Goal: Task Accomplishment & Management: Manage account settings

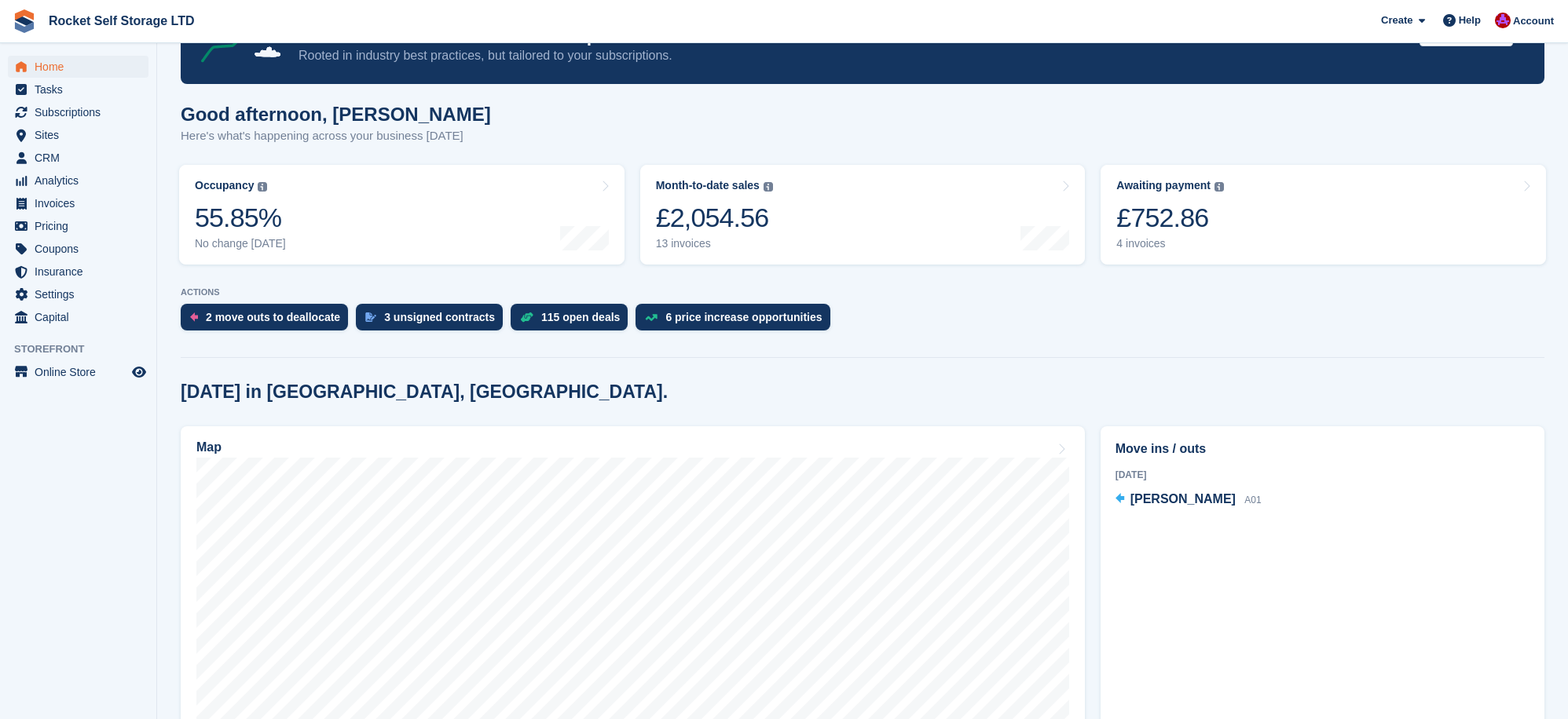
scroll to position [98, 0]
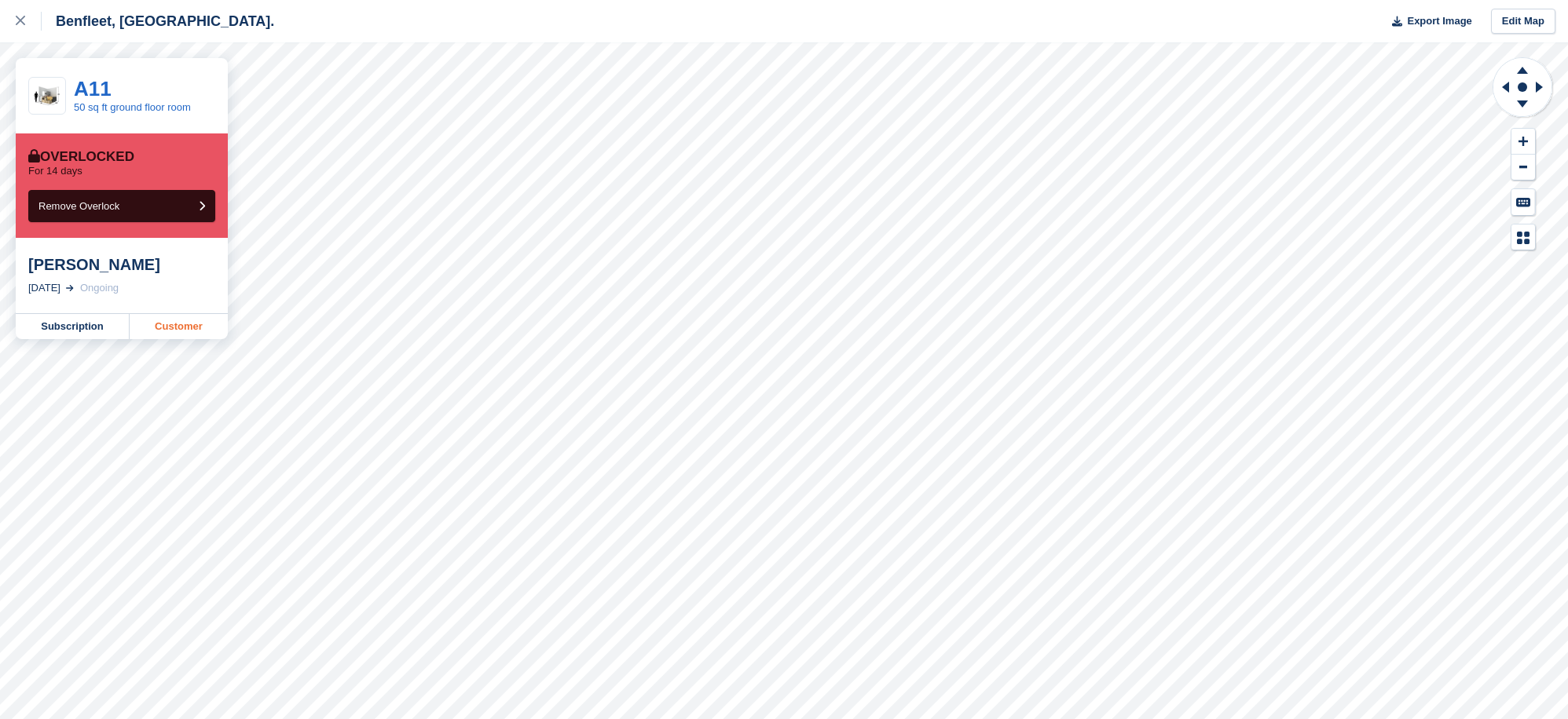
click at [179, 327] on link "Customer" at bounding box center [179, 327] width 99 height 25
click at [16, 23] on icon at bounding box center [21, 21] width 10 height 10
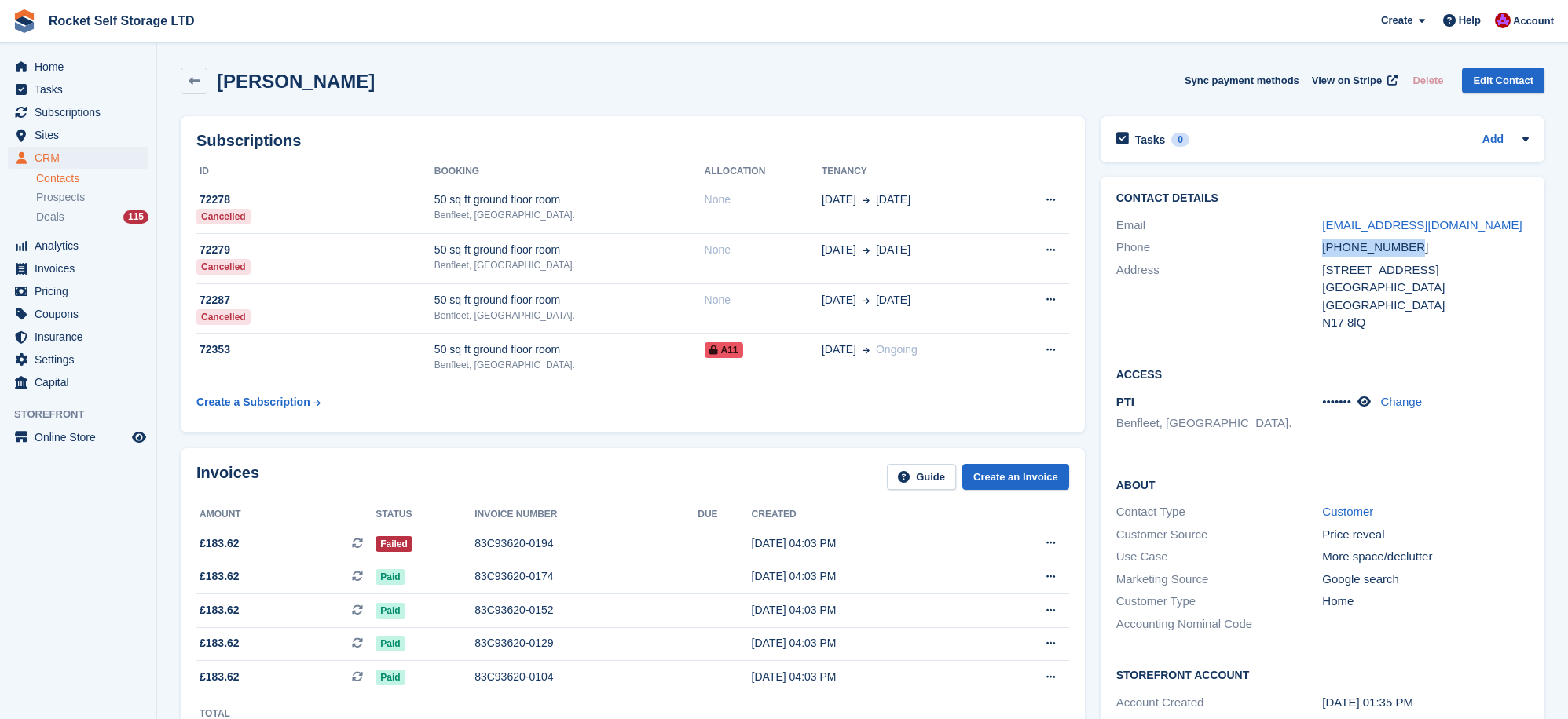
drag, startPoint x: 1418, startPoint y: 245, endPoint x: 1327, endPoint y: 247, distance: 91.0
click at [1305, 252] on div "Phone +447983829514" at bounding box center [1322, 247] width 412 height 22
copy div "+447983829514"
click at [47, 63] on span "Home" at bounding box center [82, 66] width 94 height 22
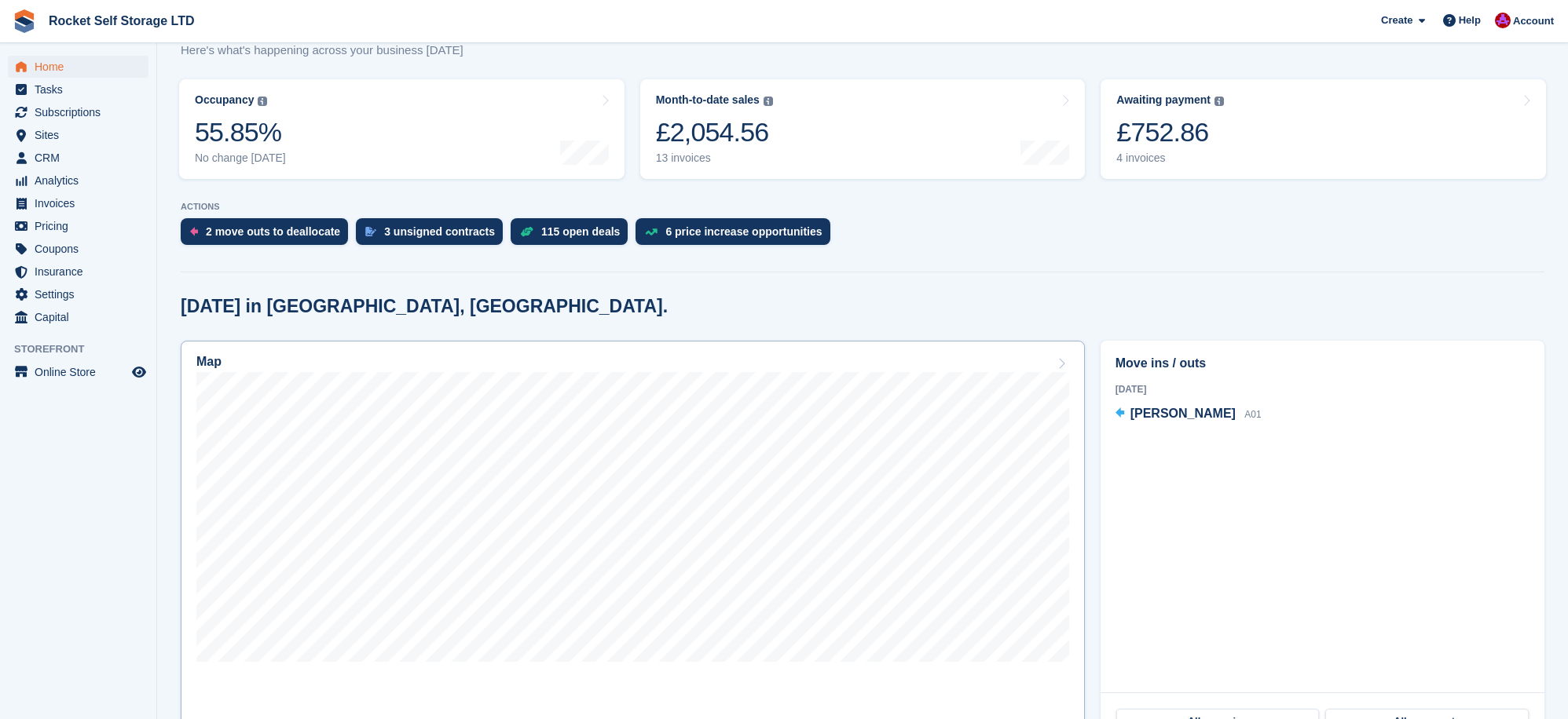
scroll to position [185, 0]
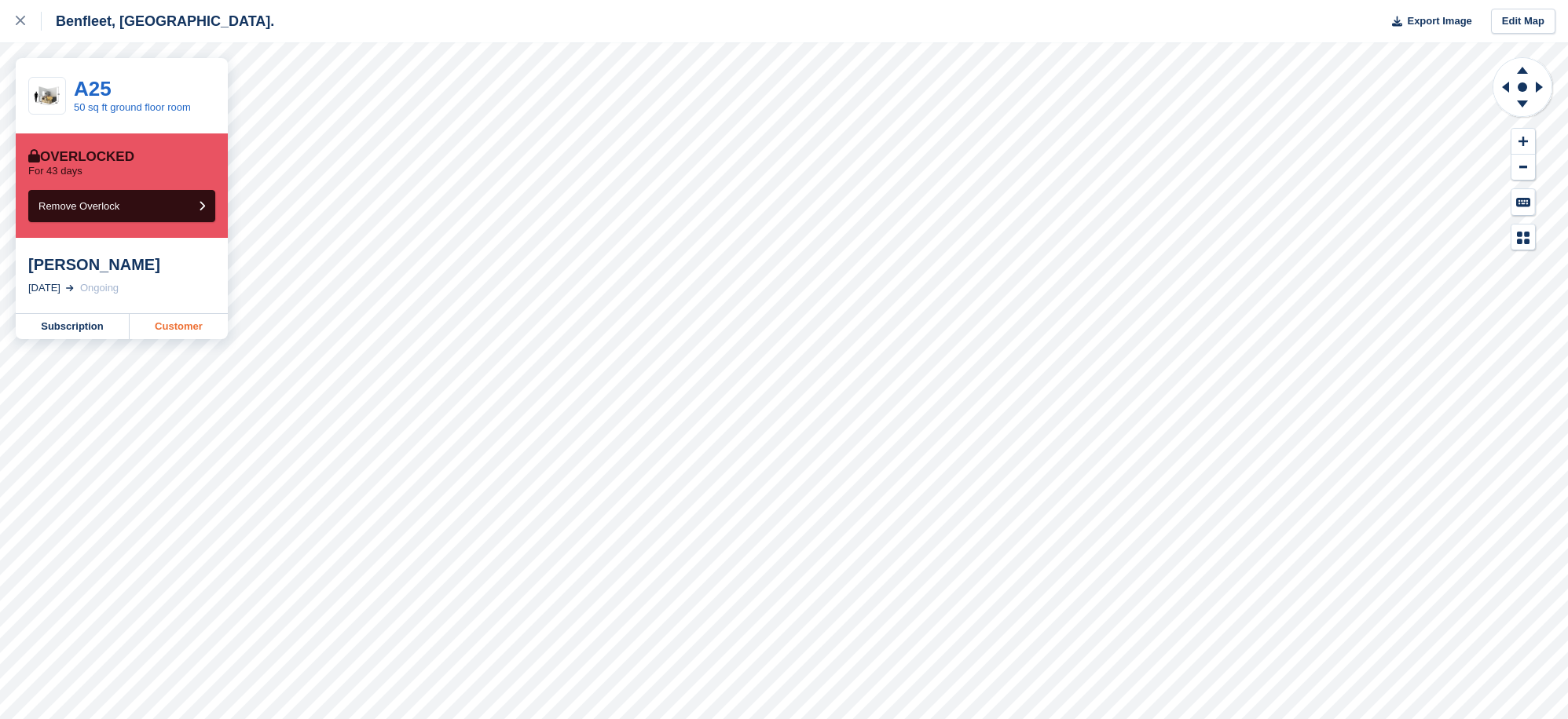
click at [185, 333] on link "Customer" at bounding box center [179, 327] width 99 height 25
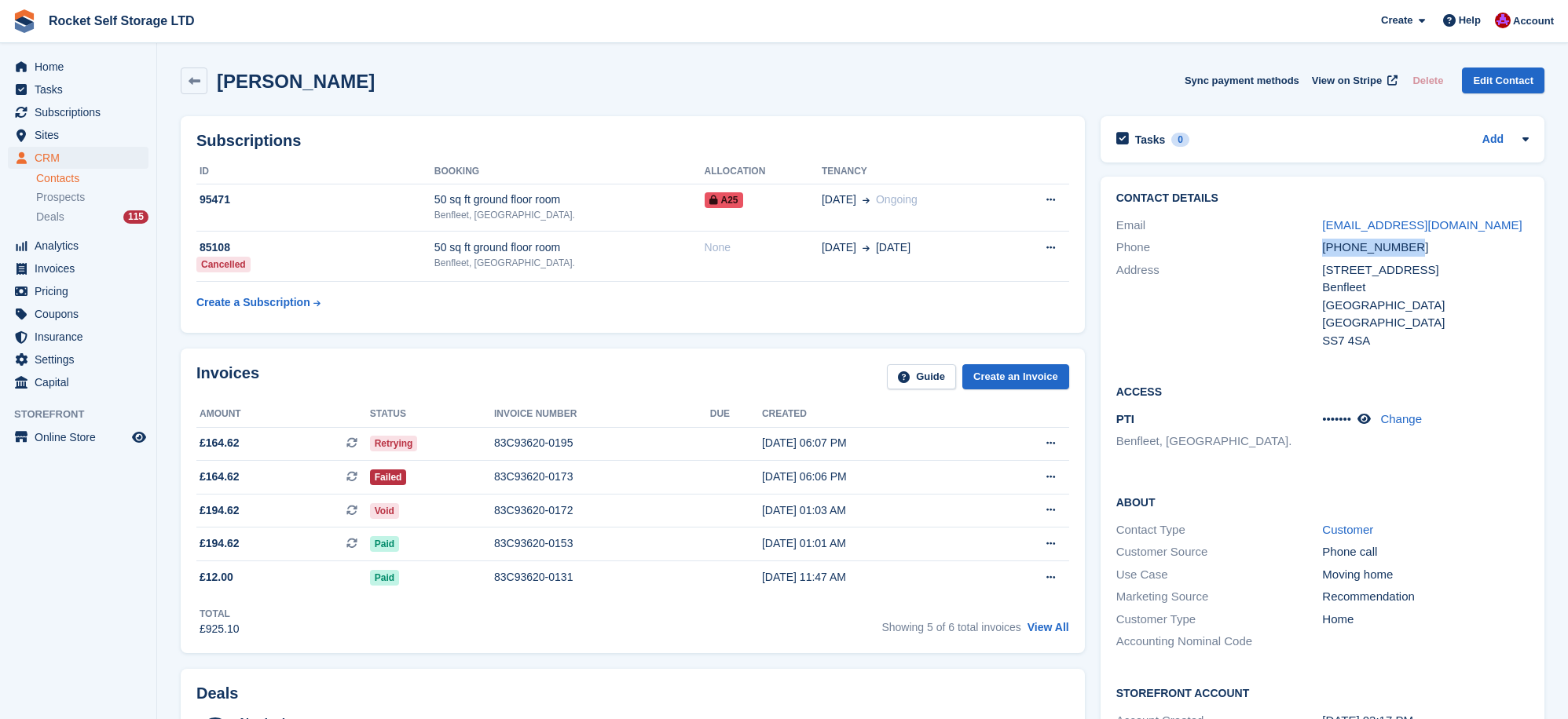
drag, startPoint x: 1322, startPoint y: 252, endPoint x: 1455, endPoint y: 249, distance: 133.0
click at [1460, 249] on div "+447854986228" at bounding box center [1425, 247] width 207 height 18
copy div "+447854986228"
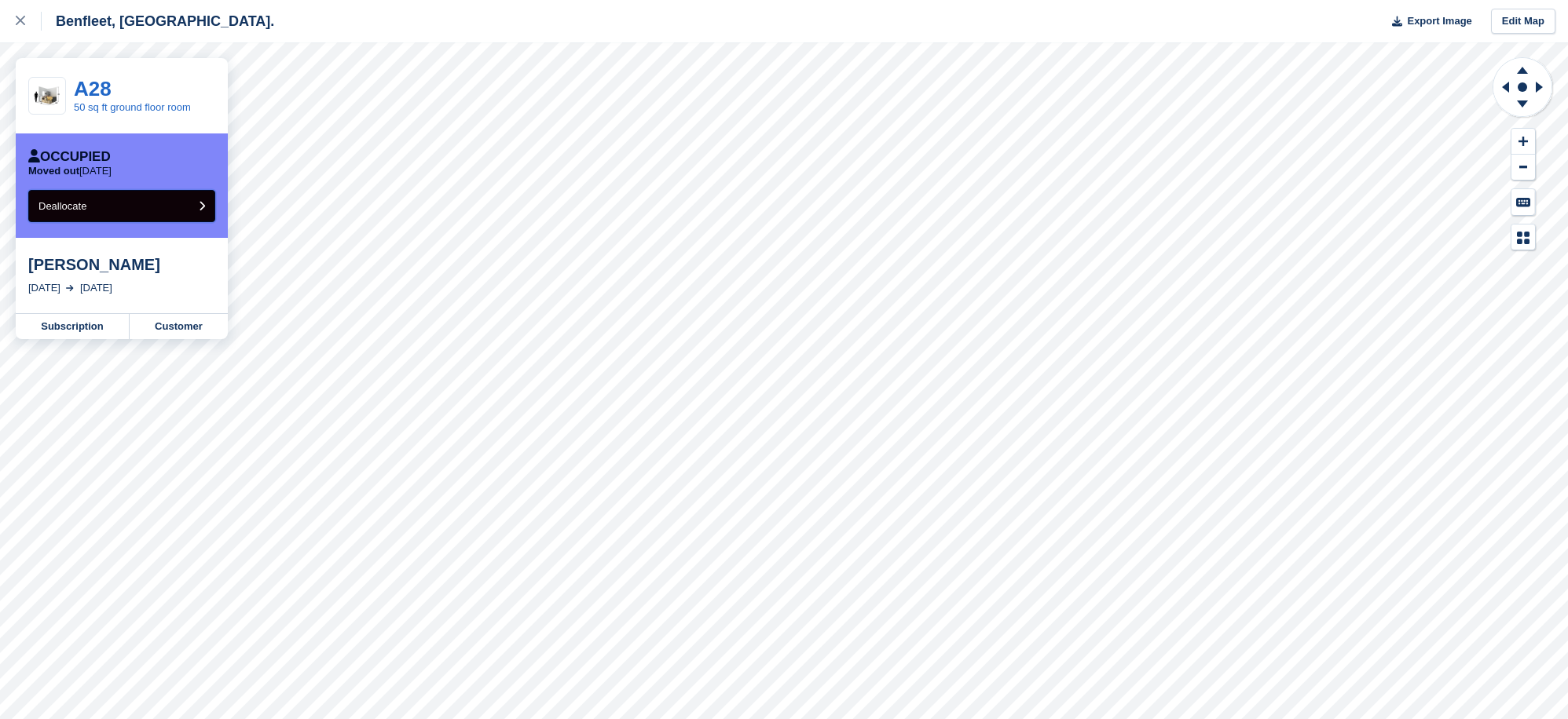
click at [120, 204] on button "Deallocate" at bounding box center [122, 206] width 187 height 32
click at [140, 212] on button "Deallocate" at bounding box center [122, 206] width 187 height 32
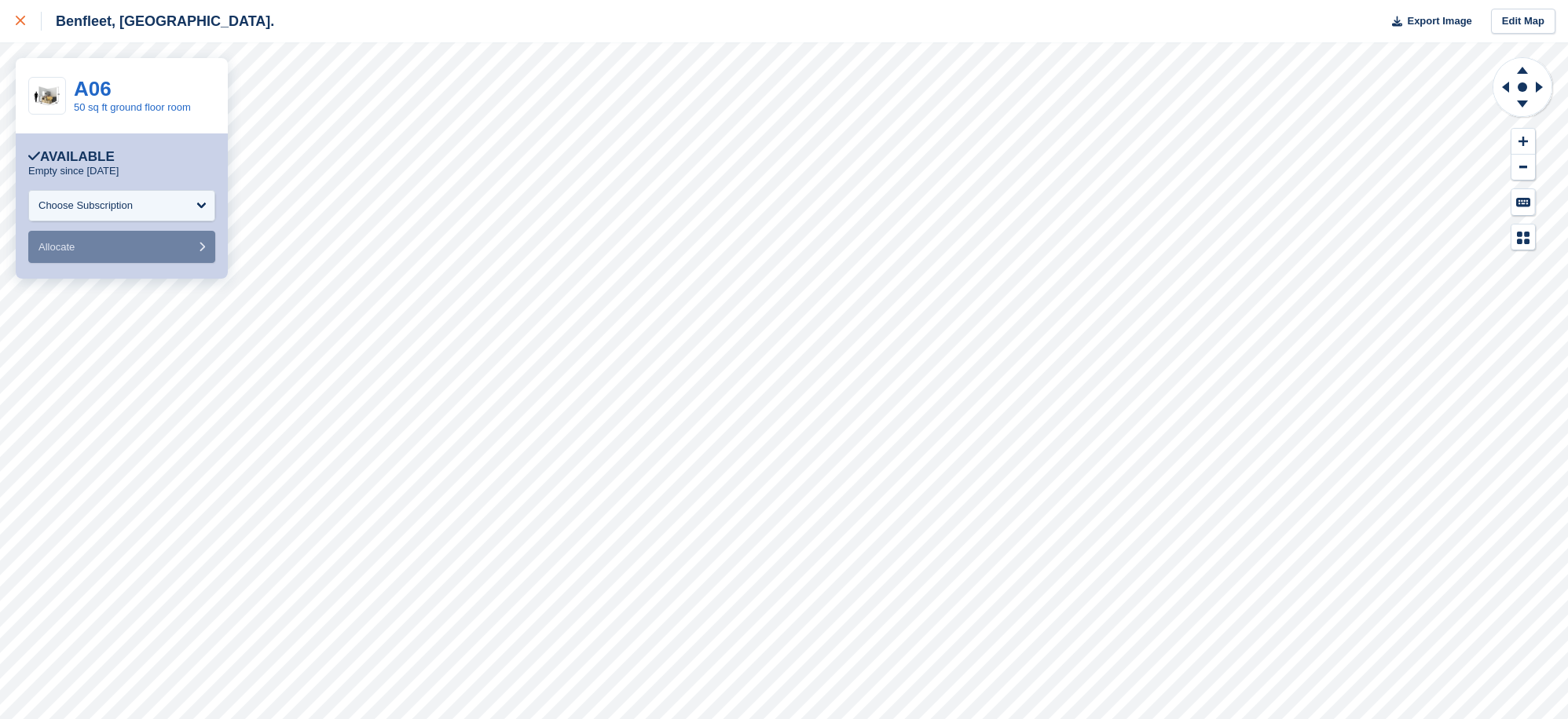
click at [29, 22] on div at bounding box center [29, 21] width 26 height 19
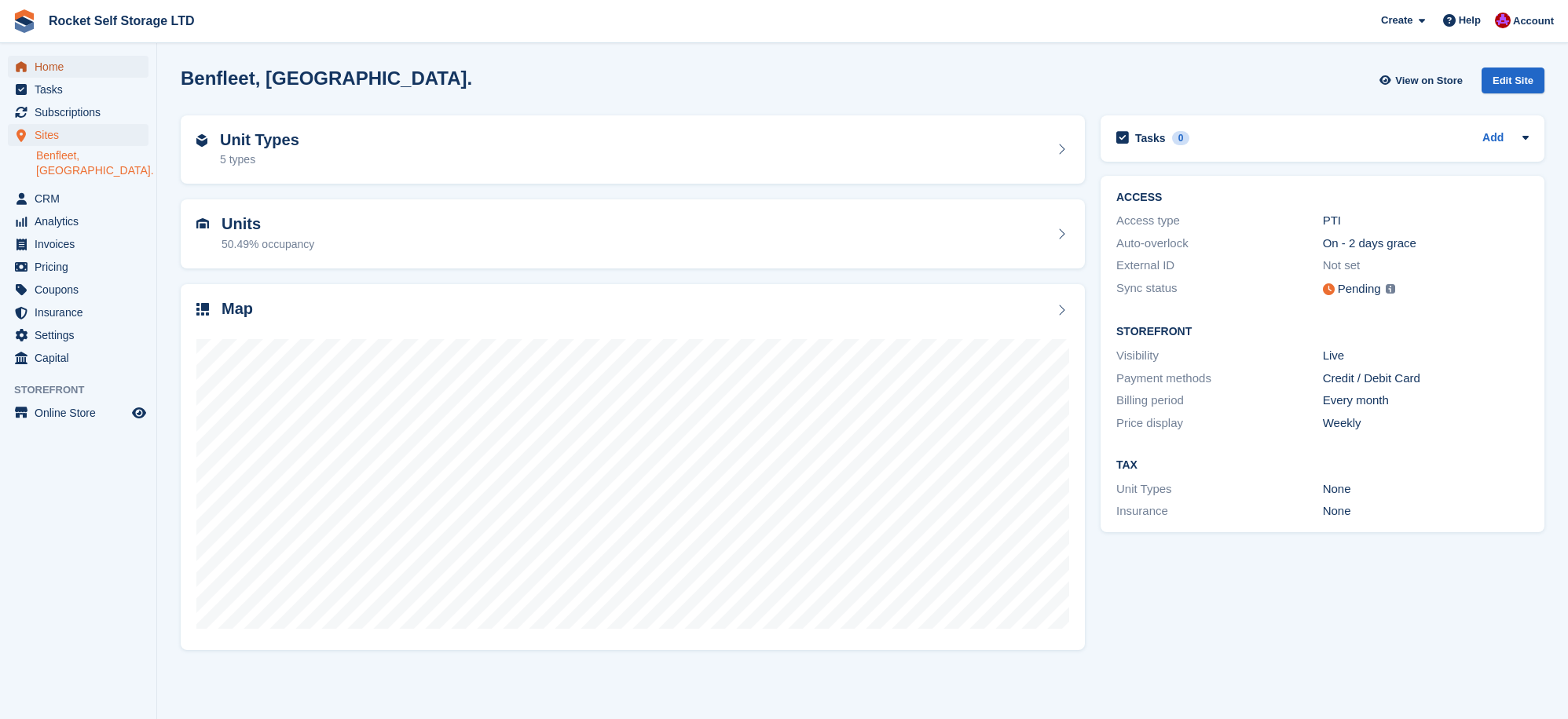
click at [50, 68] on span "Home" at bounding box center [82, 66] width 94 height 22
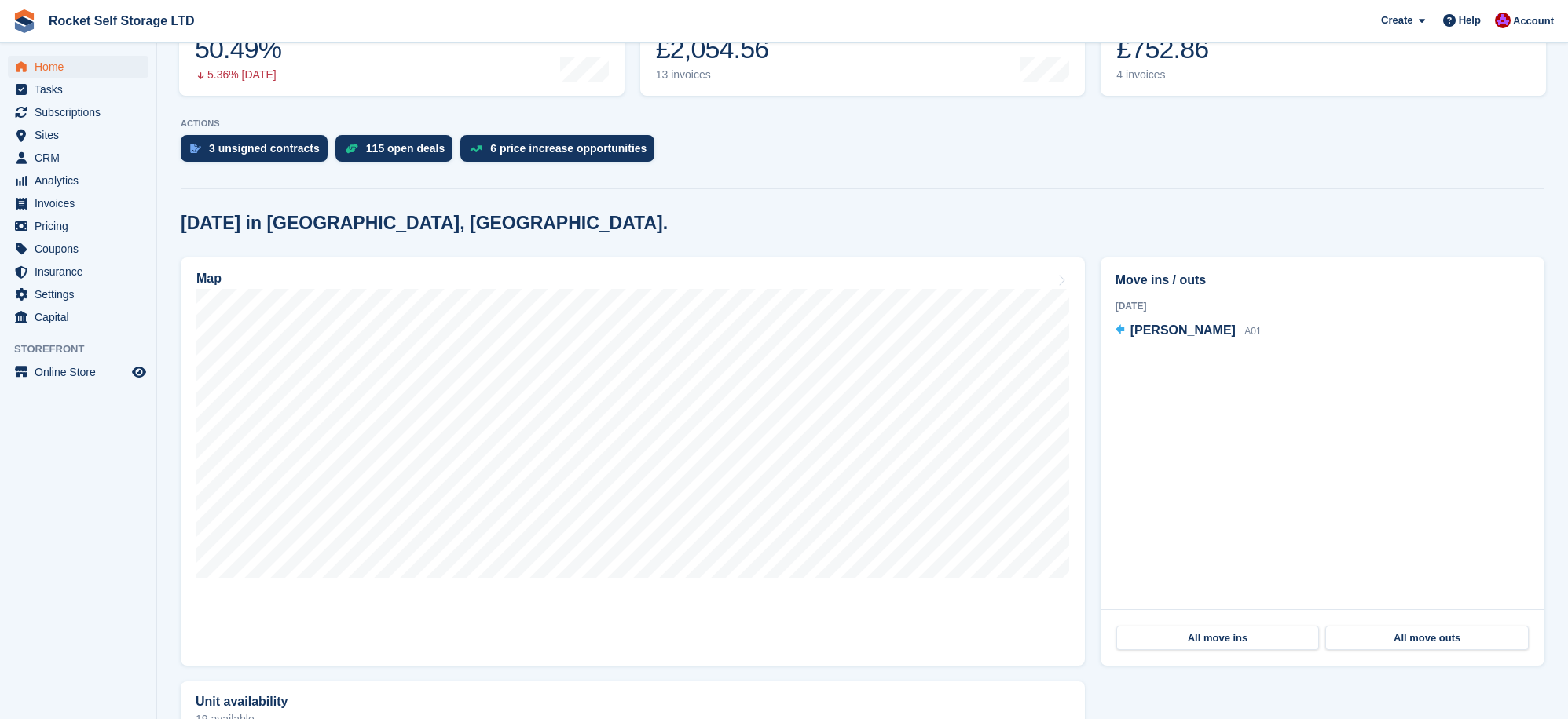
scroll to position [257, 0]
